Goal: Use online tool/utility

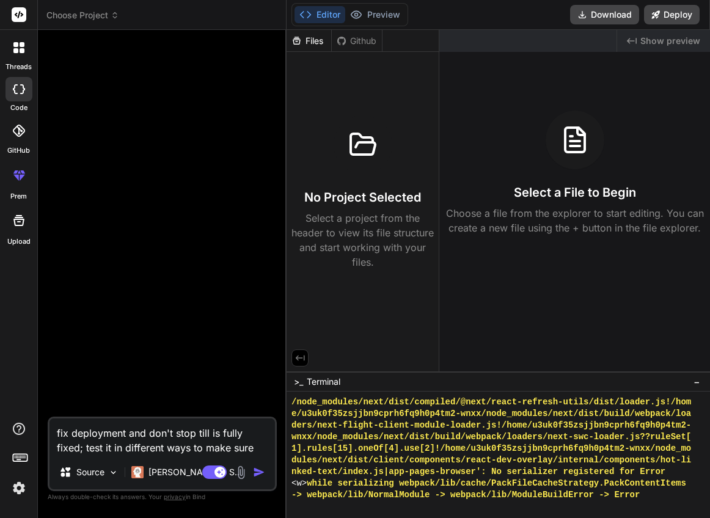
scroll to position [6574, 0]
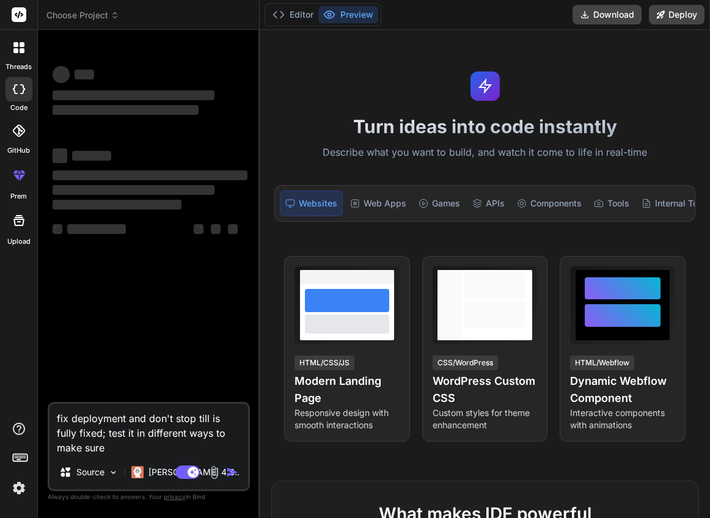
type textarea "x"
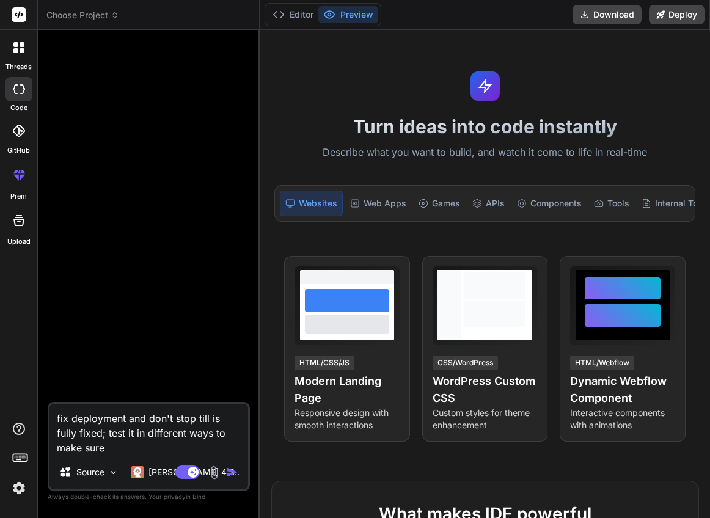
type textarea "x"
